Goal: Task Accomplishment & Management: Complete application form

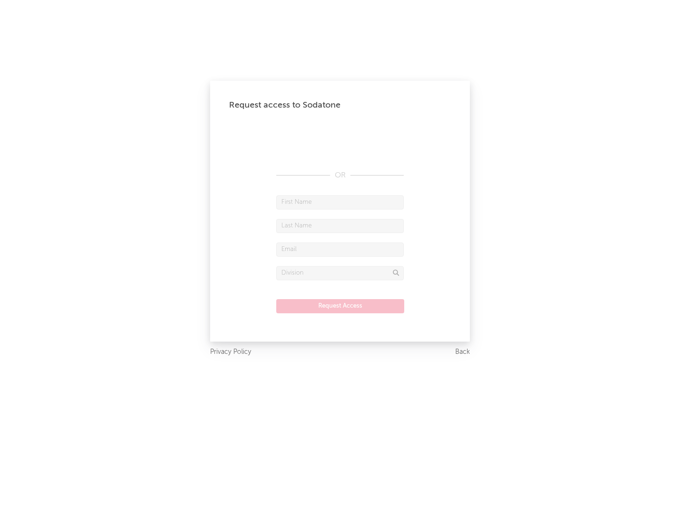
click at [340, 202] on input "text" at bounding box center [339, 202] width 127 height 14
type input "[PERSON_NAME]"
click at [340, 226] on input "text" at bounding box center [339, 226] width 127 height 14
type input "[PERSON_NAME]"
click at [340, 249] on input "text" at bounding box center [339, 250] width 127 height 14
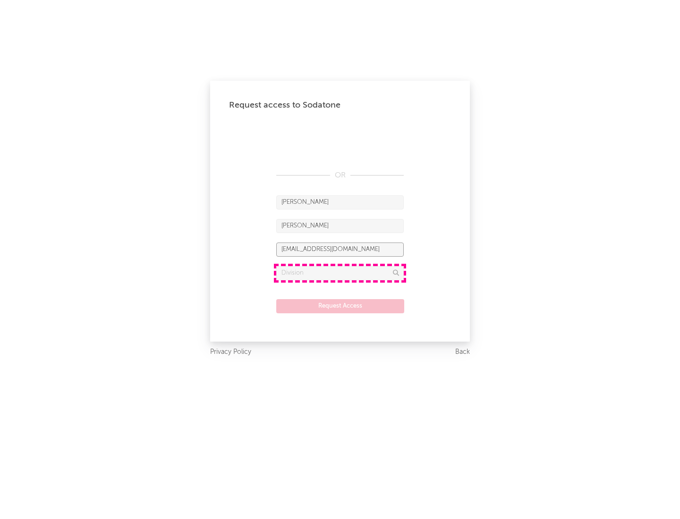
type input "[EMAIL_ADDRESS][DOMAIN_NAME]"
click at [340, 273] on input "text" at bounding box center [339, 273] width 127 height 14
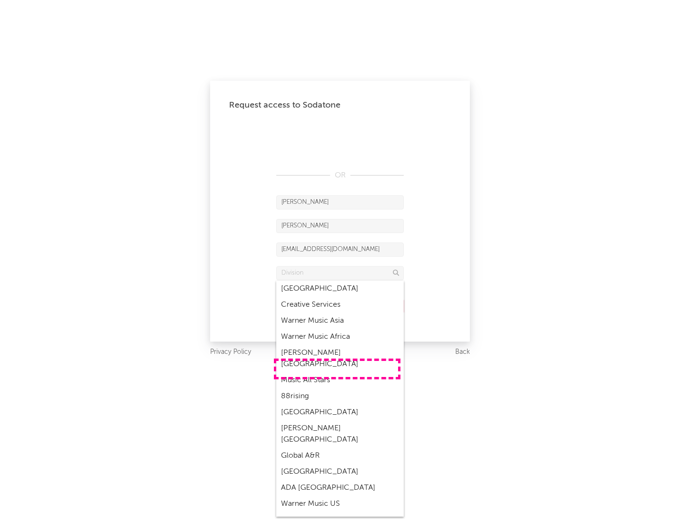
click at [337, 372] on div "Music All Stars" at bounding box center [339, 380] width 127 height 16
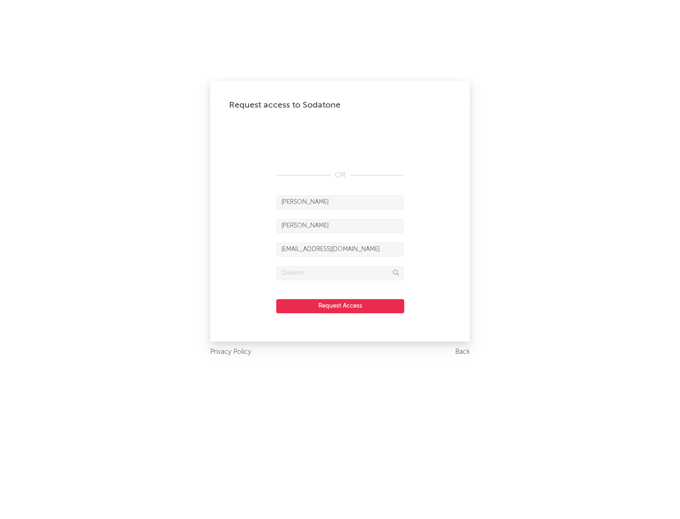
type input "Music All Stars"
click at [340, 306] on button "Request Access" at bounding box center [340, 306] width 128 height 14
